Goal: Check status: Verify the current state of an ongoing process or item

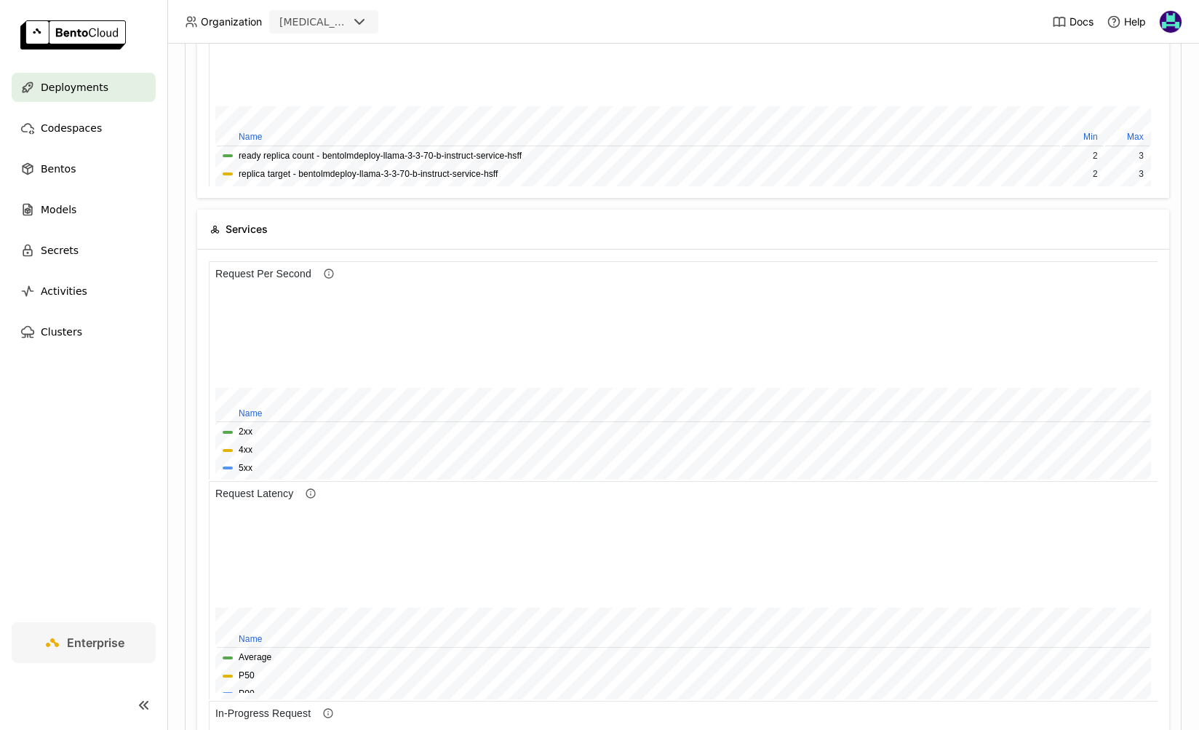
scroll to position [218, 949]
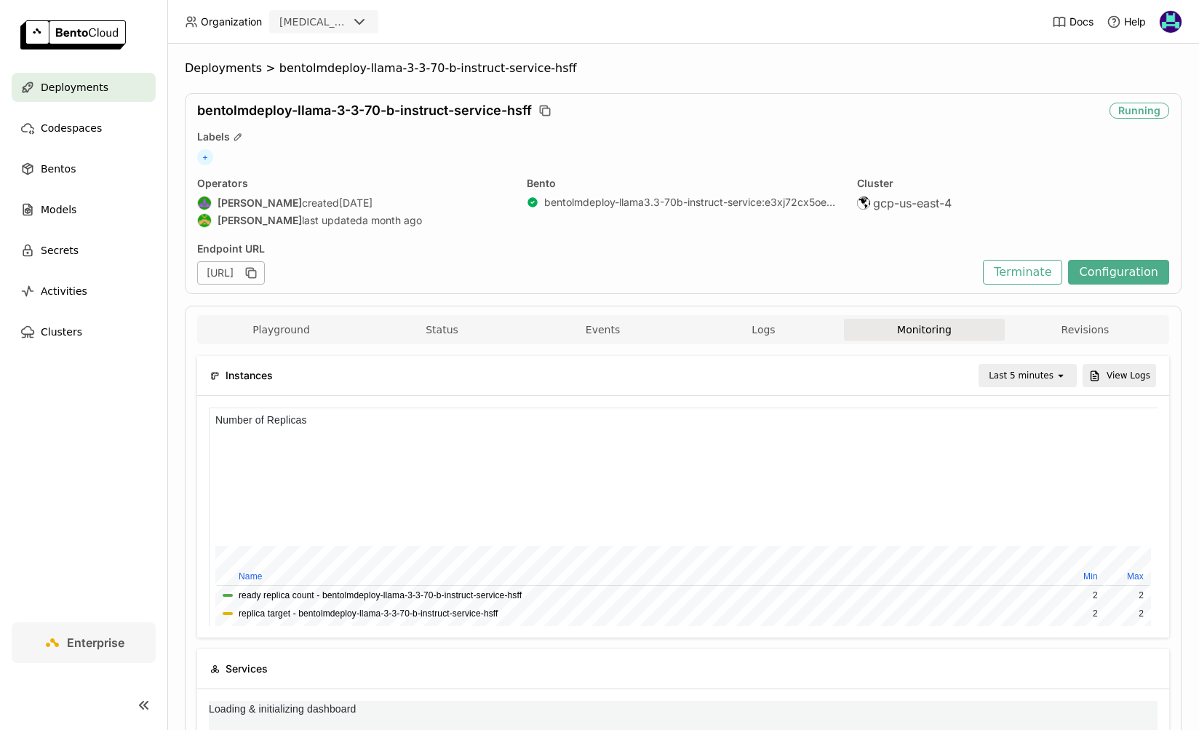
click at [1015, 384] on div "Last 5 minutes" at bounding box center [1017, 375] width 75 height 20
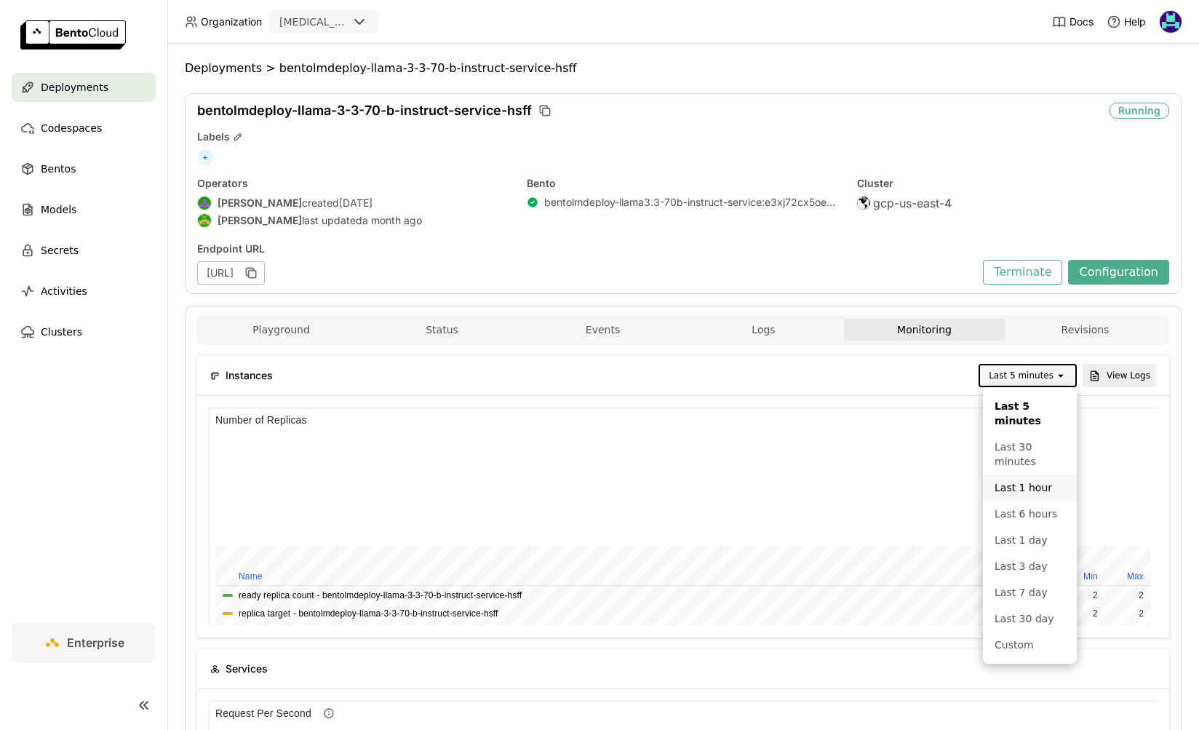
click at [1025, 479] on li "Last 1 hour" at bounding box center [1030, 487] width 94 height 26
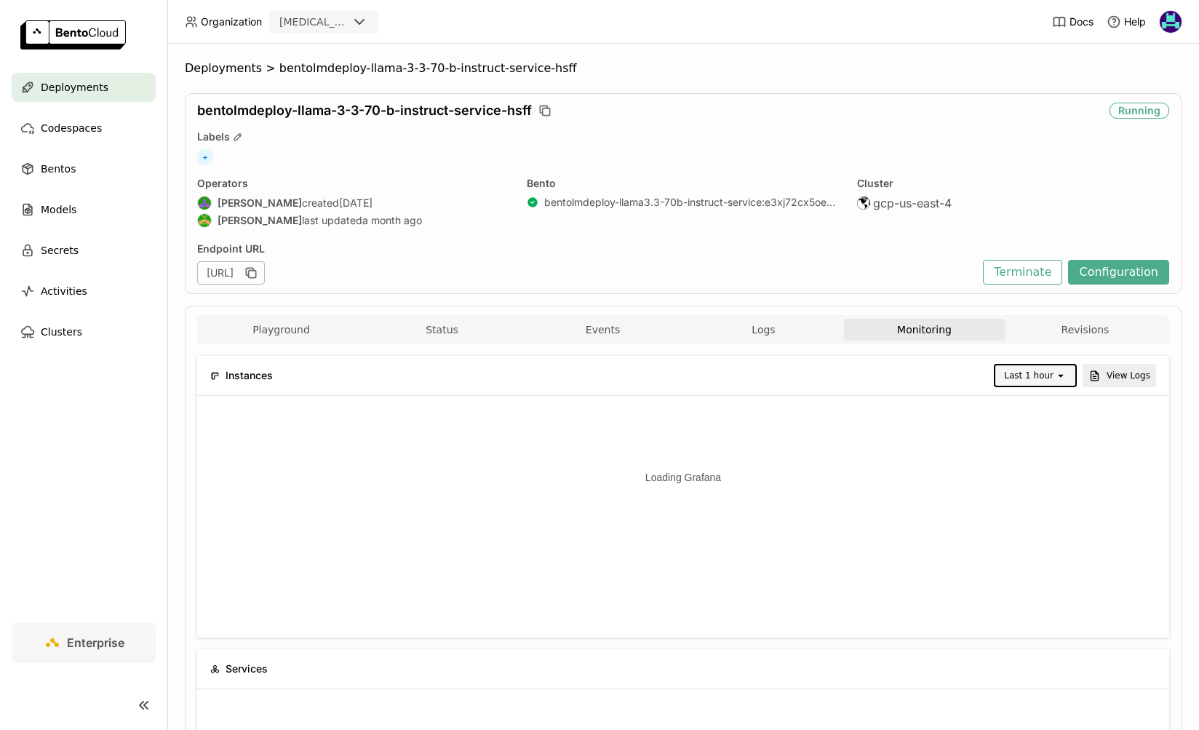
scroll to position [0, 0]
